Goal: Find specific page/section: Find specific page/section

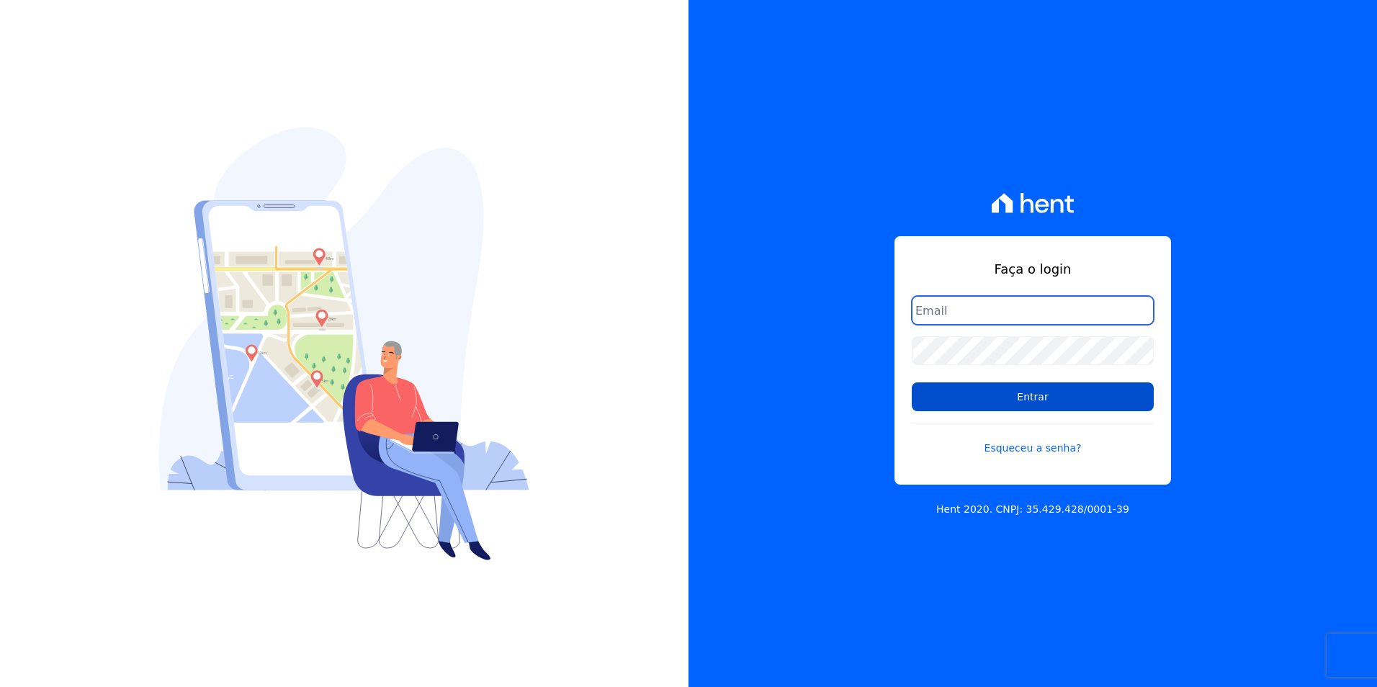
type input "[PERSON_NAME][EMAIL_ADDRESS][DOMAIN_NAME]"
click at [969, 400] on input "Entrar" at bounding box center [1033, 396] width 242 height 29
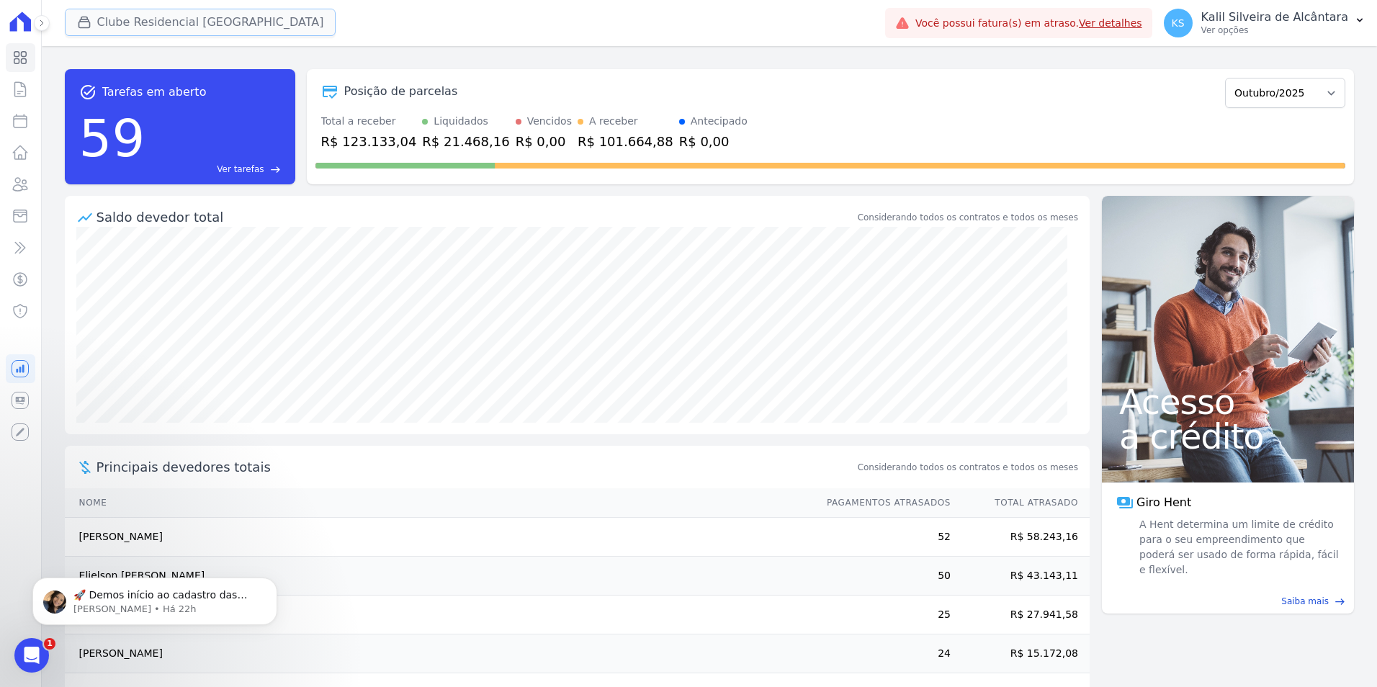
click at [160, 32] on button "Clube Residencial [GEOGRAPHIC_DATA]" at bounding box center [201, 22] width 272 height 27
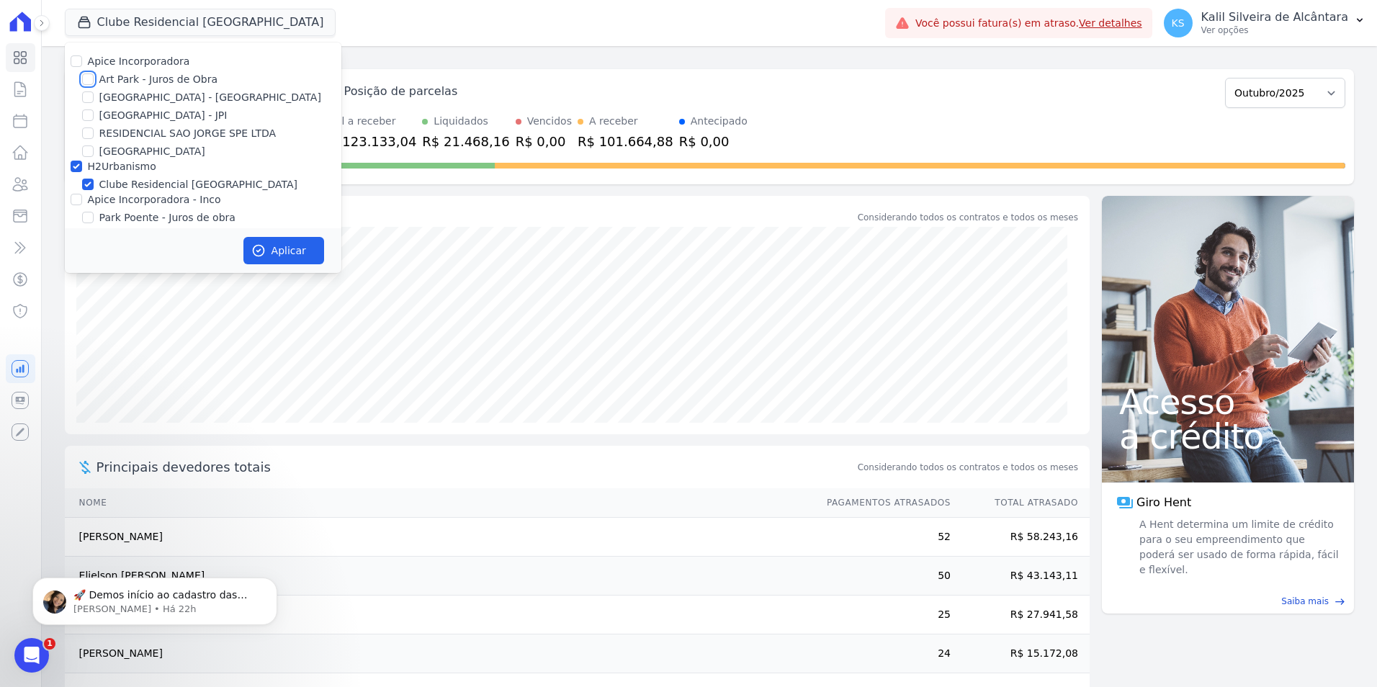
click at [91, 78] on input "Art Park - Juros de Obra" at bounding box center [88, 79] width 12 height 12
checkbox input "true"
click at [89, 94] on input "[GEOGRAPHIC_DATA] - [GEOGRAPHIC_DATA]" at bounding box center [88, 97] width 12 height 12
checkbox input "true"
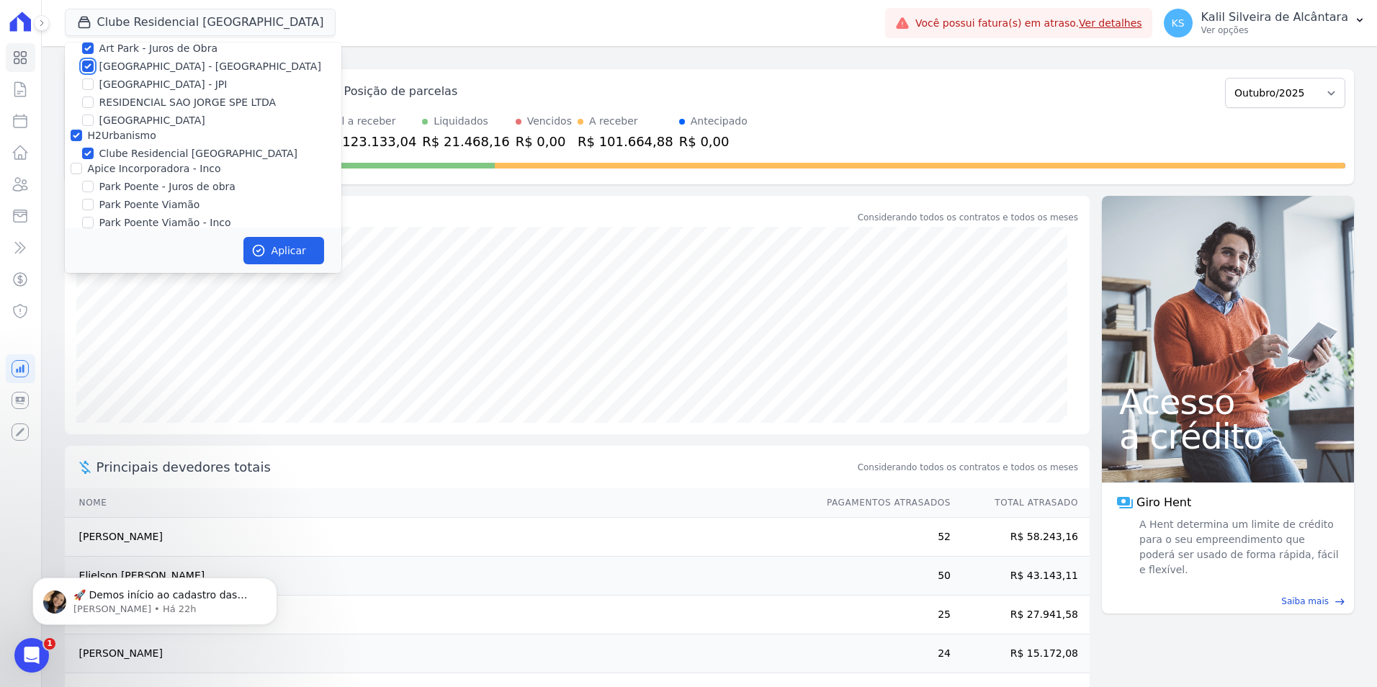
scroll to position [45, 0]
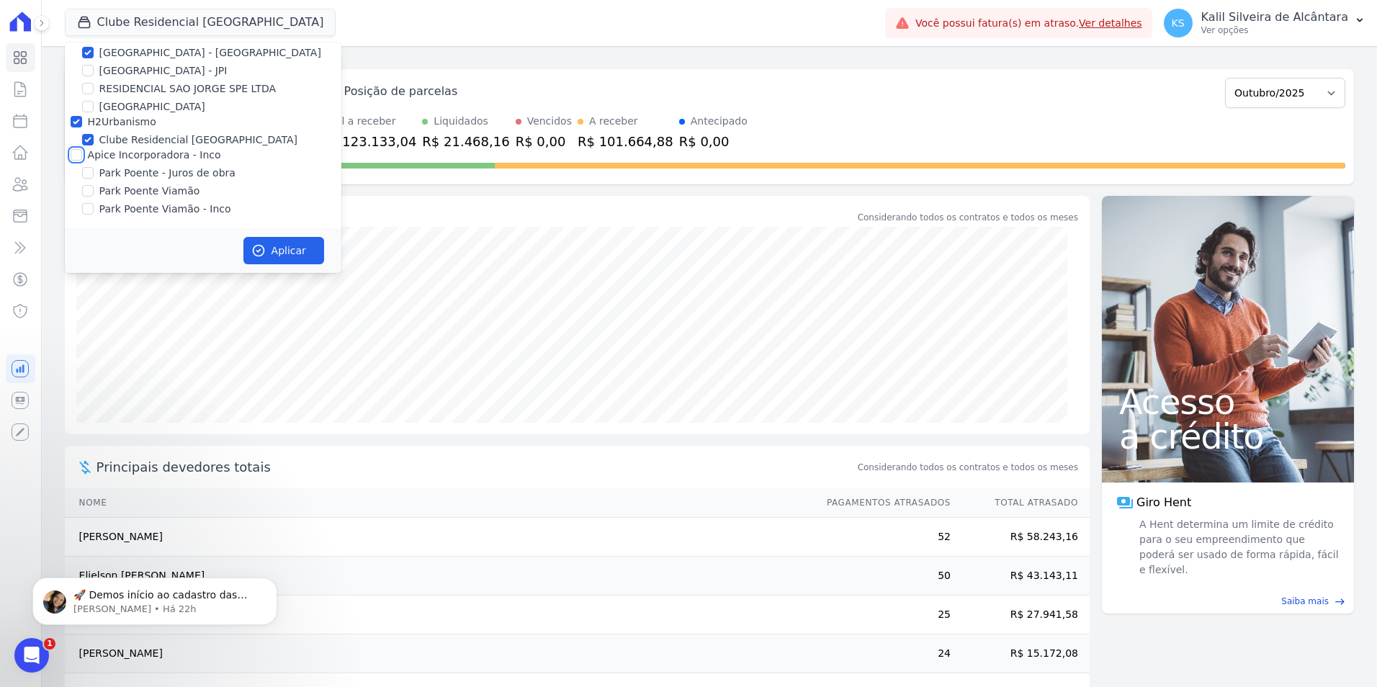
click at [76, 154] on input "Apice Incorporadora - Inco" at bounding box center [77, 155] width 12 height 12
checkbox input "true"
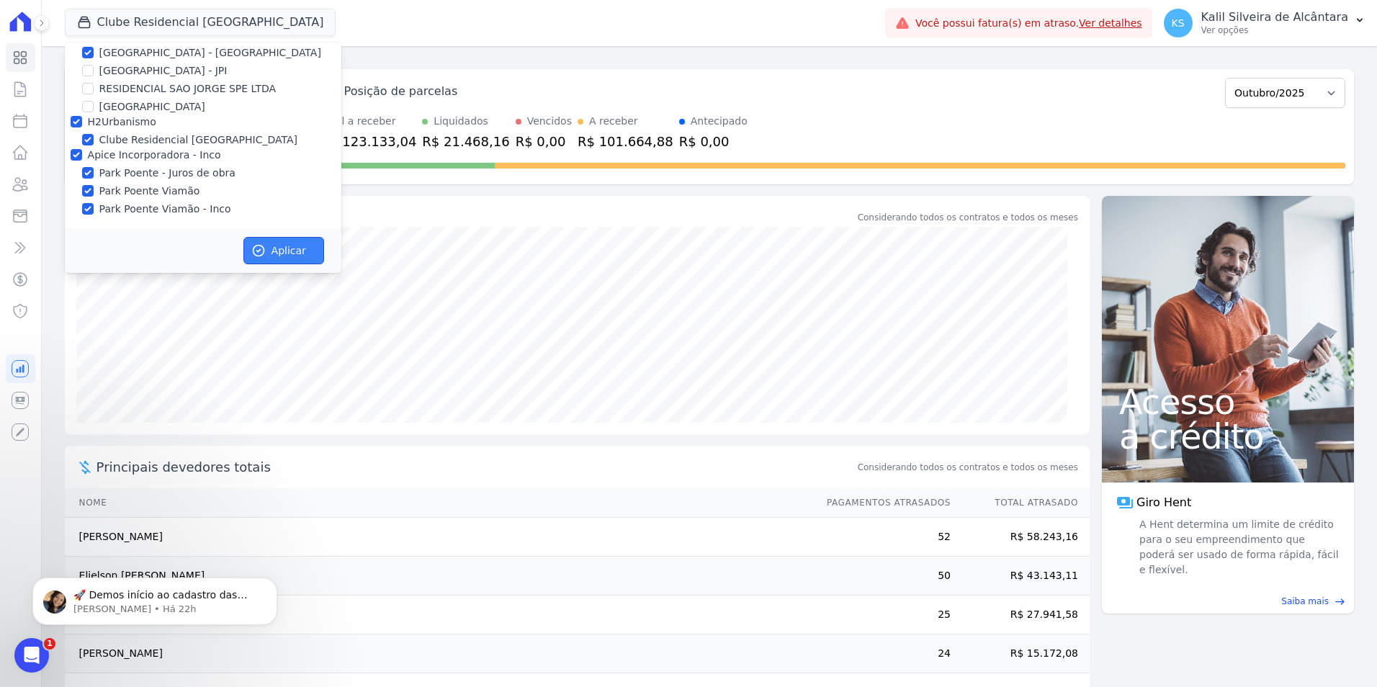
click at [300, 261] on button "Aplicar" at bounding box center [283, 250] width 81 height 27
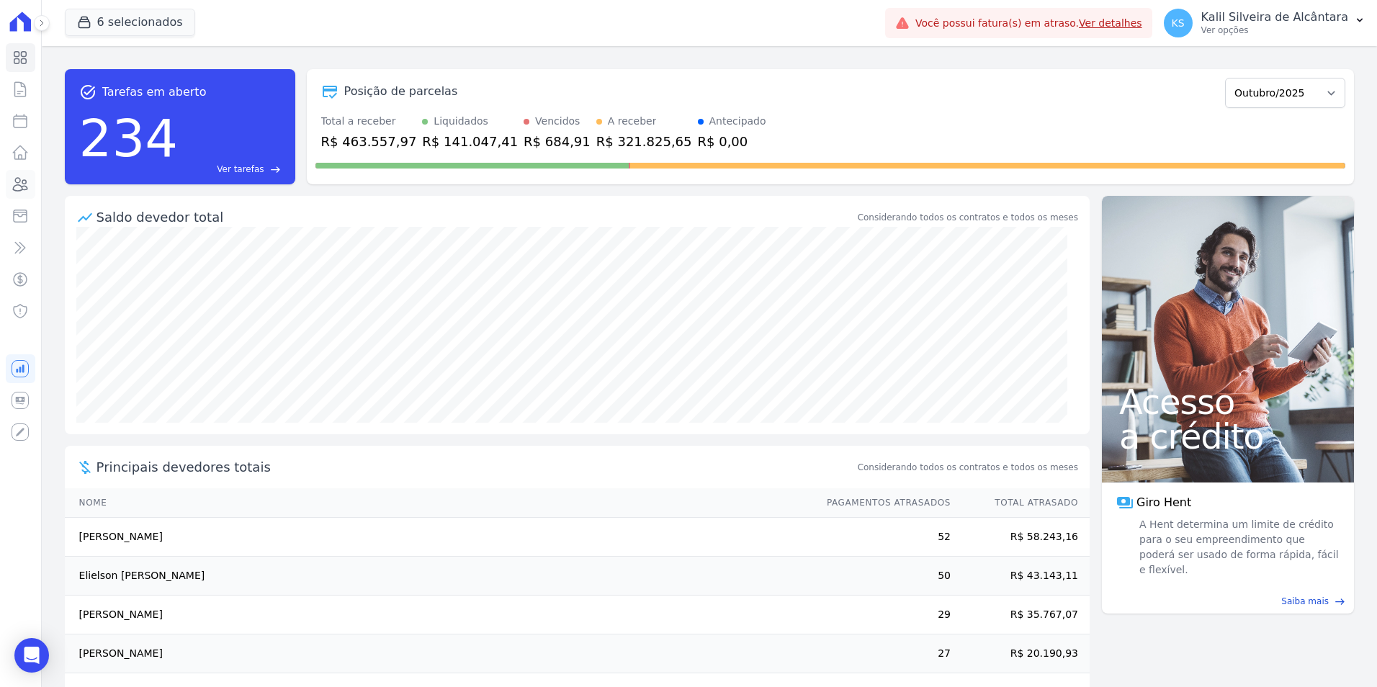
click at [17, 188] on icon at bounding box center [20, 184] width 17 height 17
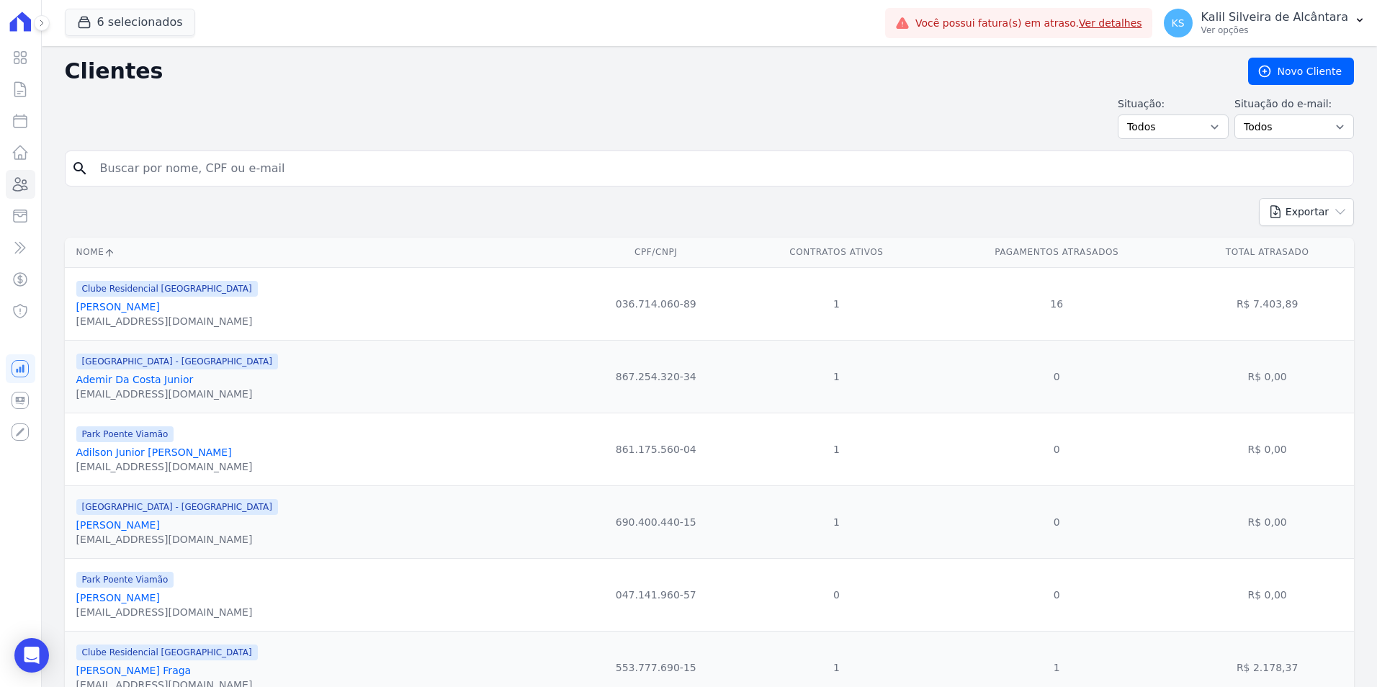
click at [219, 160] on input "search" at bounding box center [719, 168] width 1256 height 29
paste input "[PERSON_NAME]"
type input "[PERSON_NAME]"
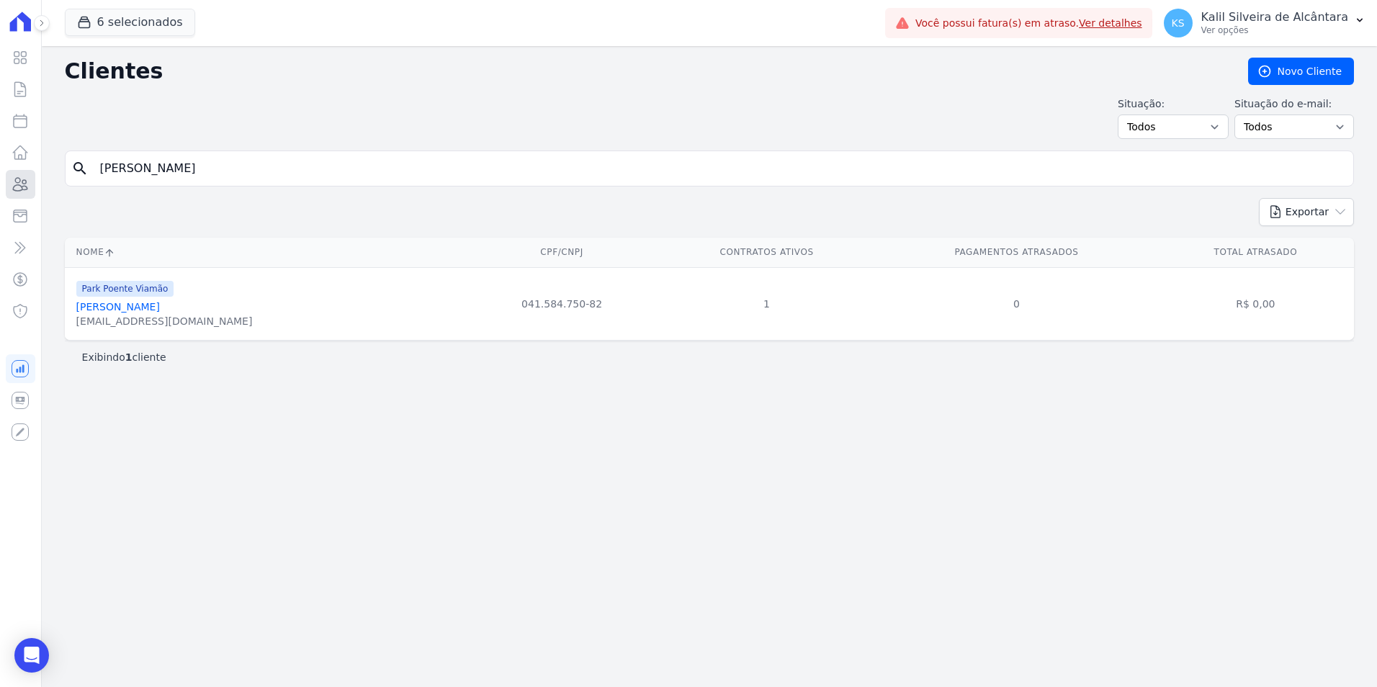
click at [29, 187] on icon at bounding box center [20, 184] width 17 height 17
